Goal: Check status: Check status

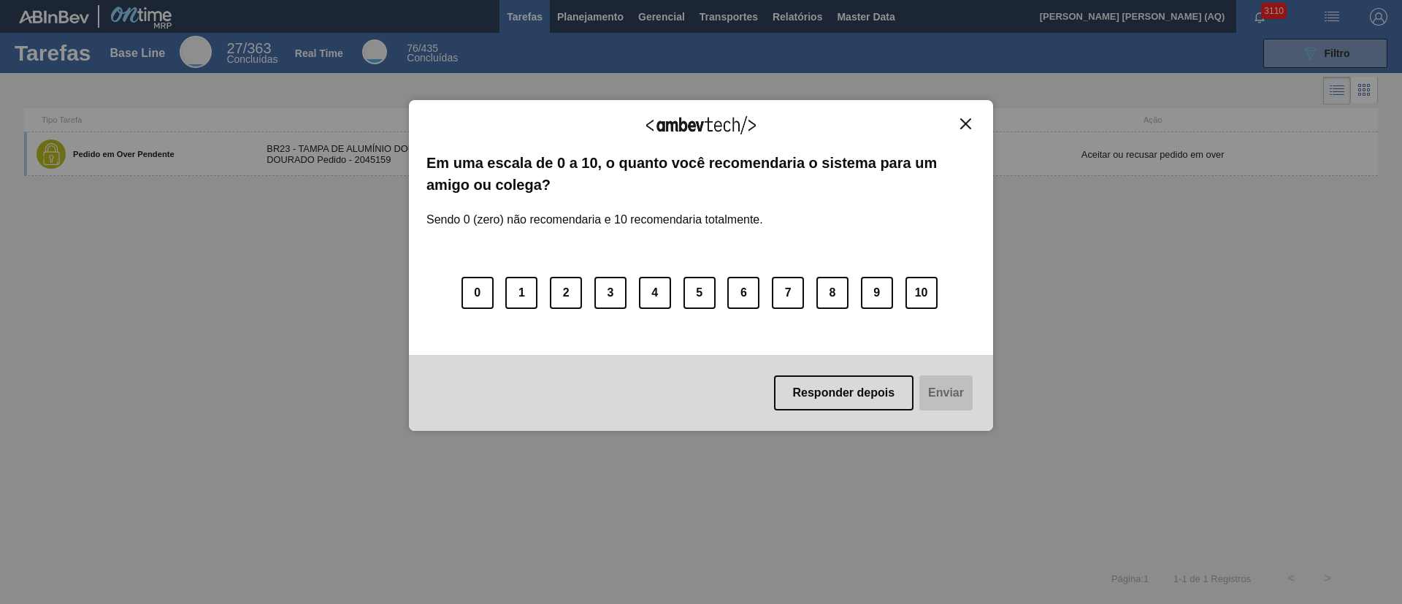
click at [964, 121] on img "Close" at bounding box center [965, 123] width 11 height 11
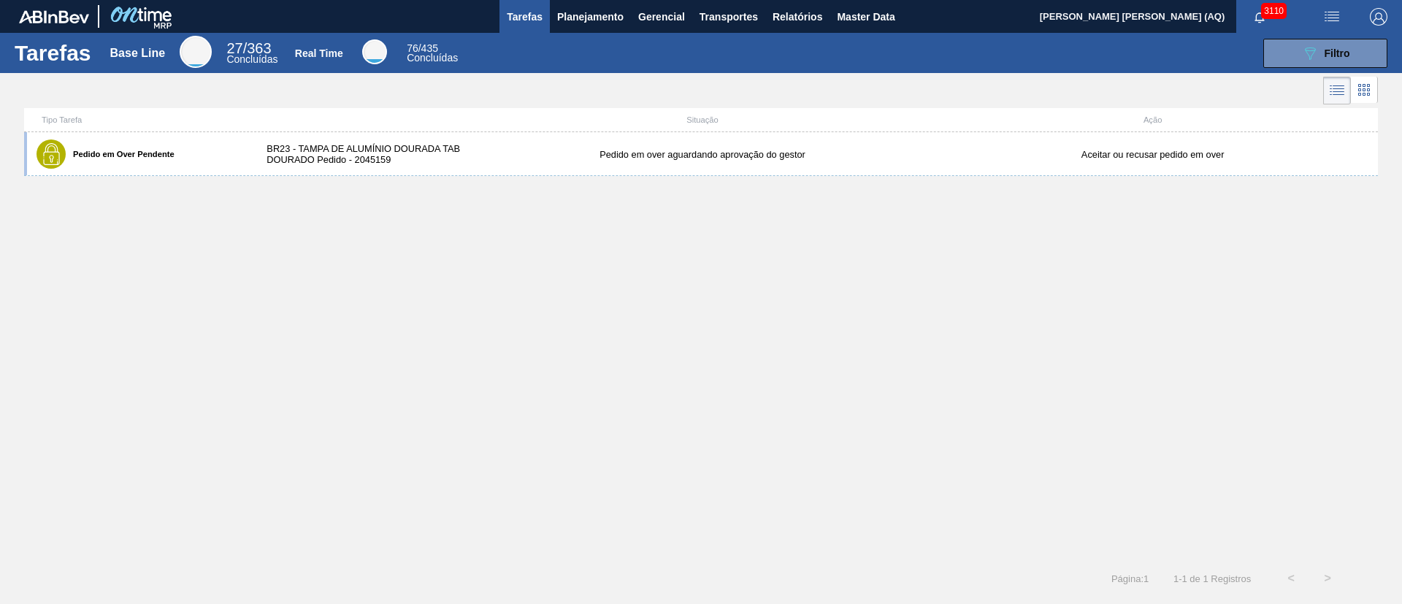
click at [596, 256] on div "Pedido em Over Pendente BR23 - TAMPA DE ALUMÍNIO DOURADA TAB DOURADO Pedido - 2…" at bounding box center [701, 346] width 1354 height 428
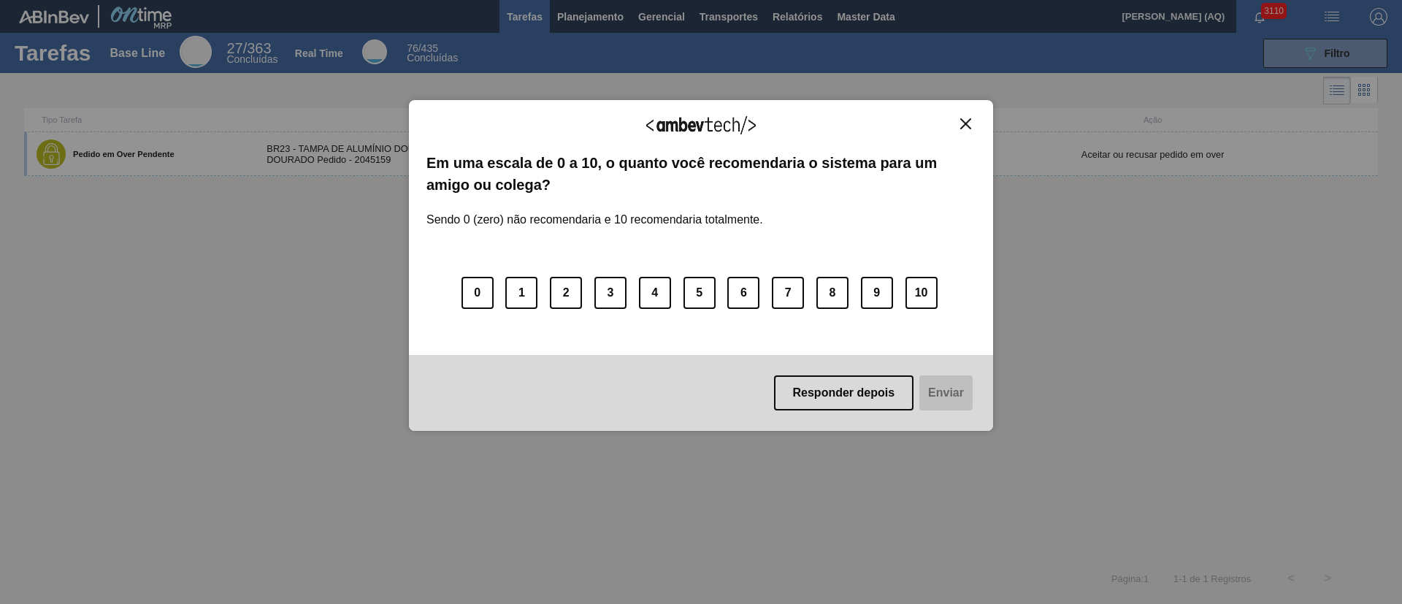
click at [971, 122] on button "Close" at bounding box center [966, 124] width 20 height 12
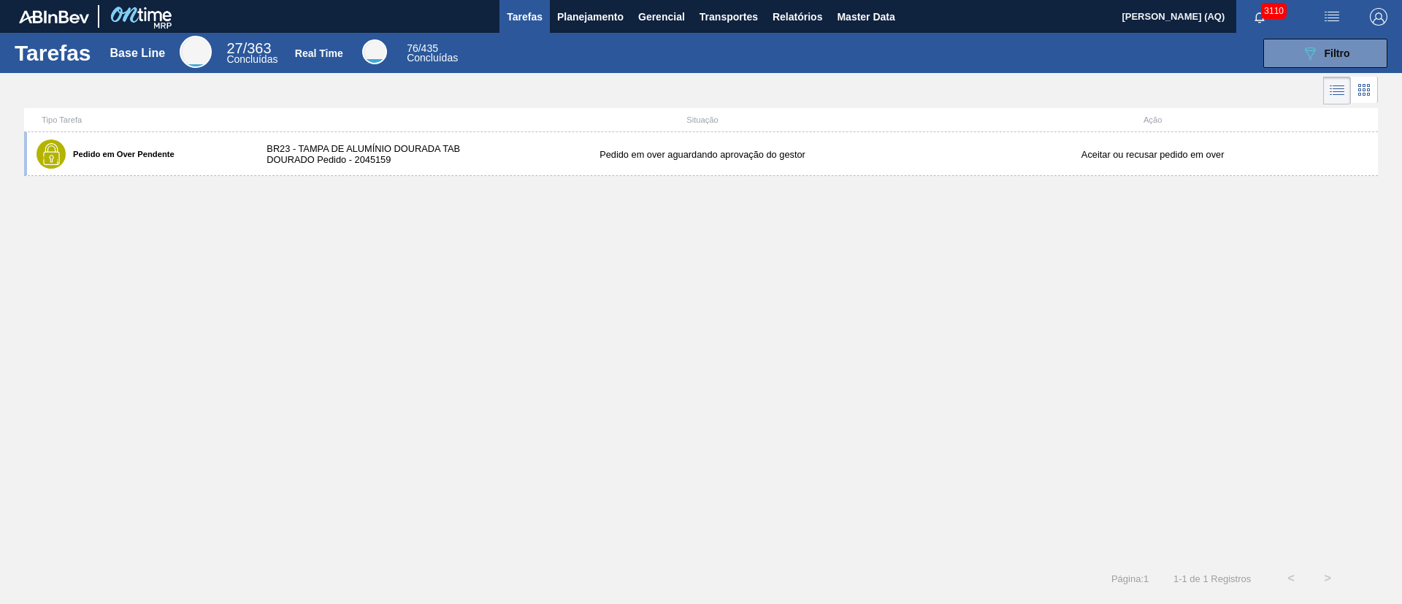
drag, startPoint x: 849, startPoint y: 354, endPoint x: 741, endPoint y: 285, distance: 127.4
click at [848, 354] on div "Pedido em Over Pendente BR23 - TAMPA DE ALUMÍNIO DOURADA TAB DOURADO Pedido - 2…" at bounding box center [701, 346] width 1354 height 428
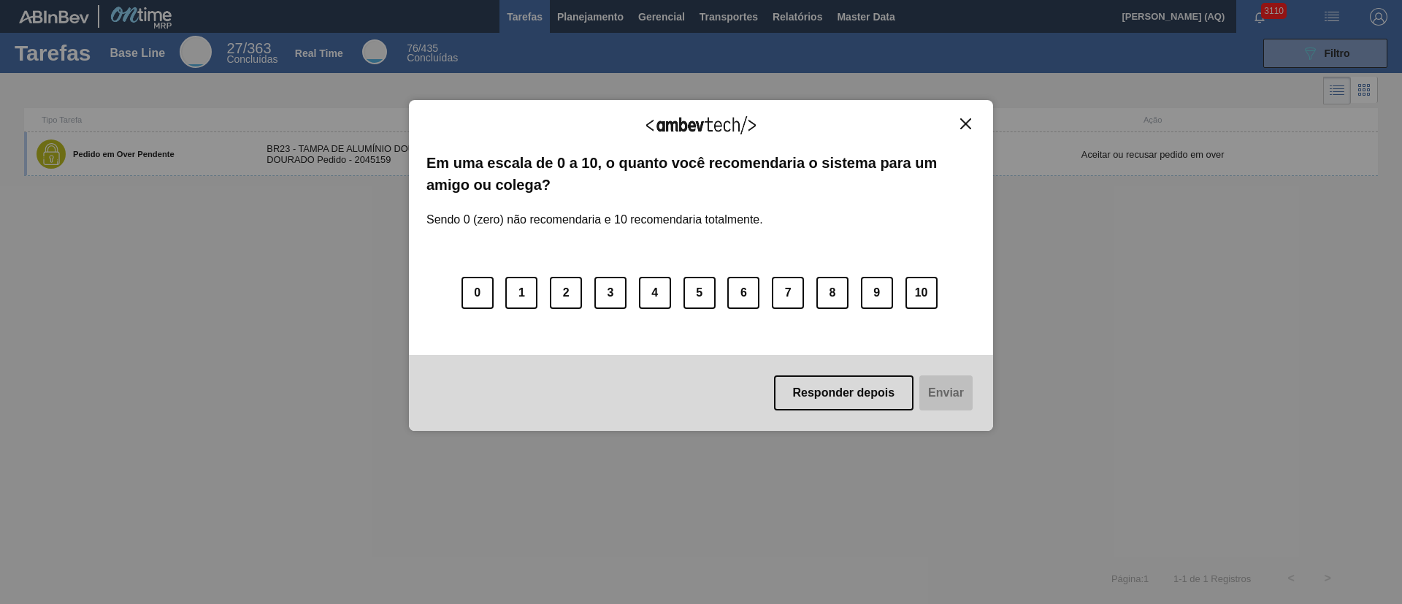
click at [966, 123] on img "Close" at bounding box center [965, 123] width 11 height 11
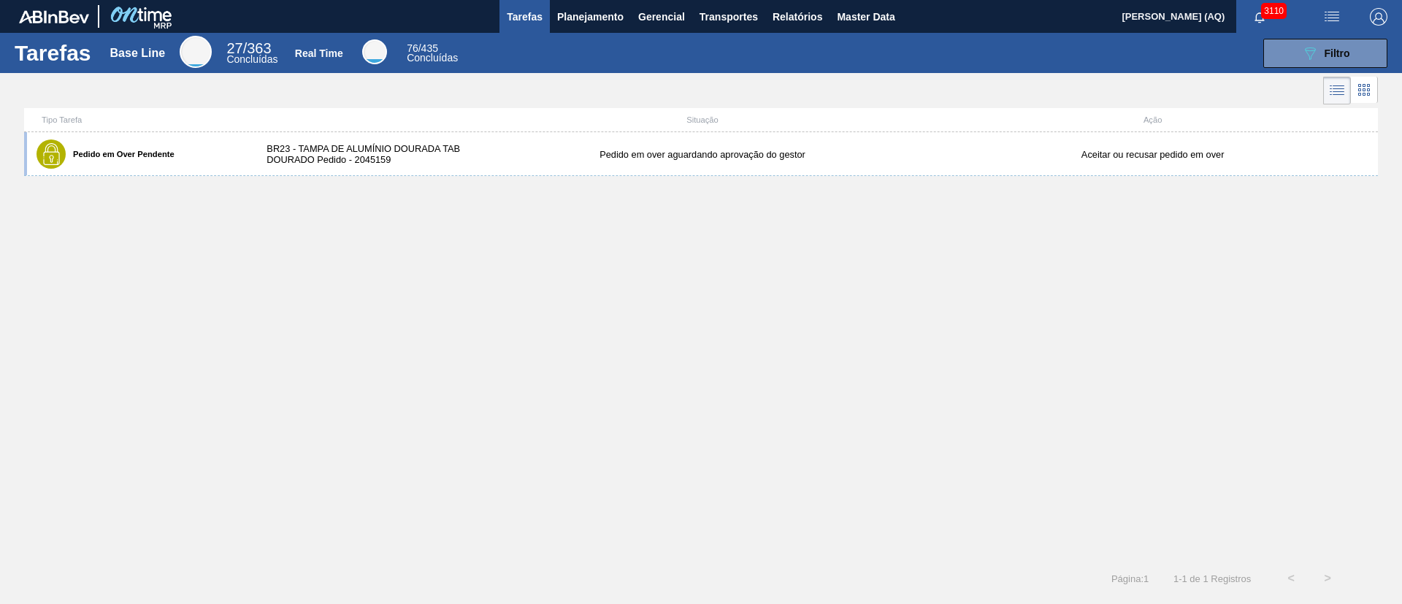
drag, startPoint x: 657, startPoint y: 358, endPoint x: 391, endPoint y: 15, distance: 433.2
click at [652, 356] on div "Pedido em Over Pendente BR23 - TAMPA DE ALUMÍNIO DOURADA TAB DOURADO Pedido - 2…" at bounding box center [701, 346] width 1354 height 428
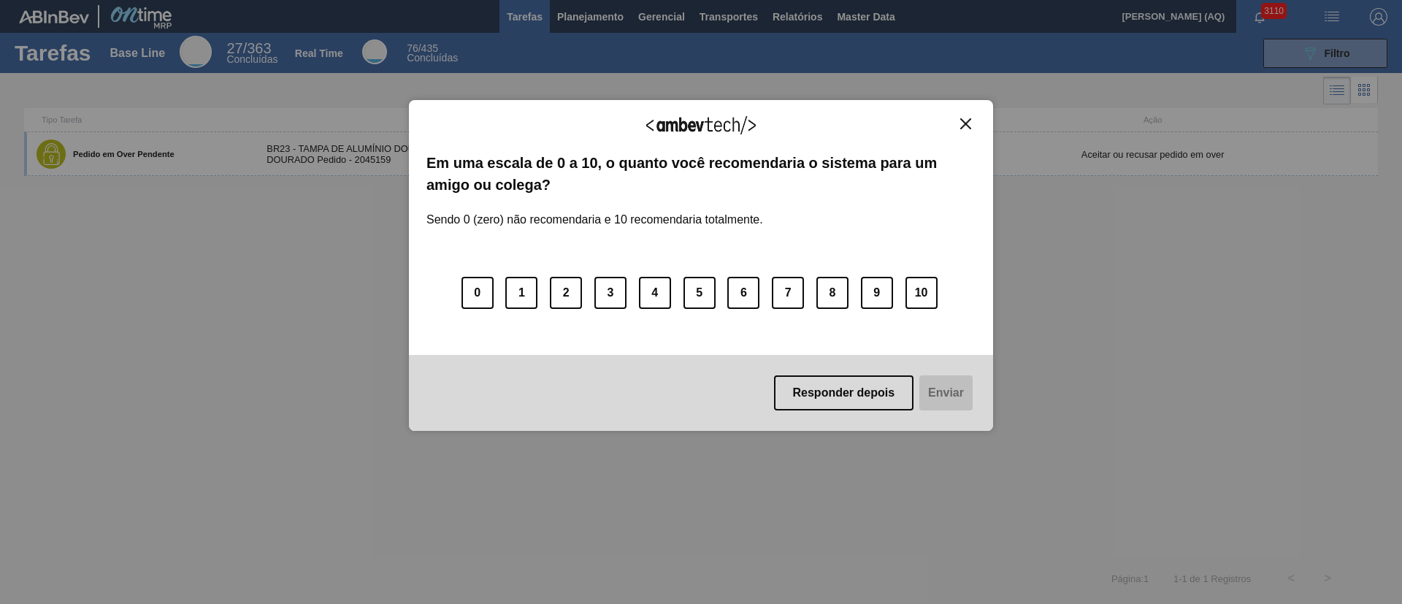
click at [973, 120] on button "Close" at bounding box center [966, 124] width 20 height 12
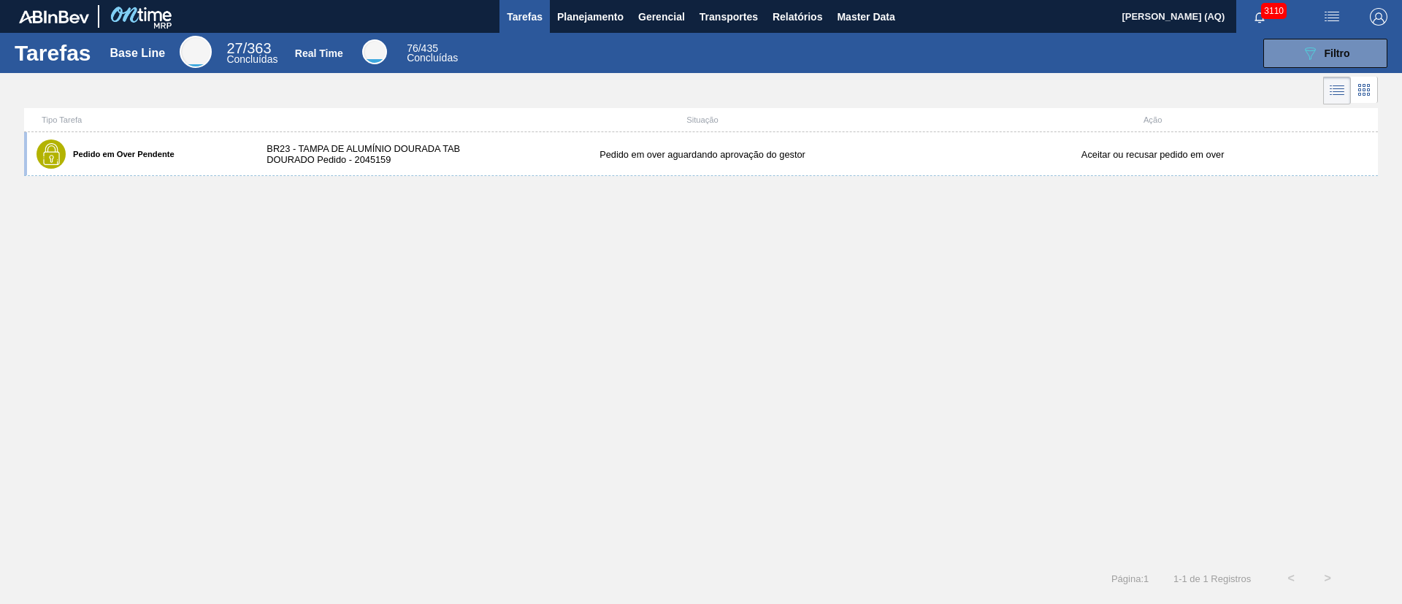
drag, startPoint x: 965, startPoint y: 286, endPoint x: 929, endPoint y: 256, distance: 46.7
click at [960, 280] on div "Pedido em Over Pendente BR23 - TAMPA DE ALUMÍNIO DOURADA TAB DOURADO Pedido - 2…" at bounding box center [701, 346] width 1354 height 428
